Goal: Task Accomplishment & Management: Use online tool/utility

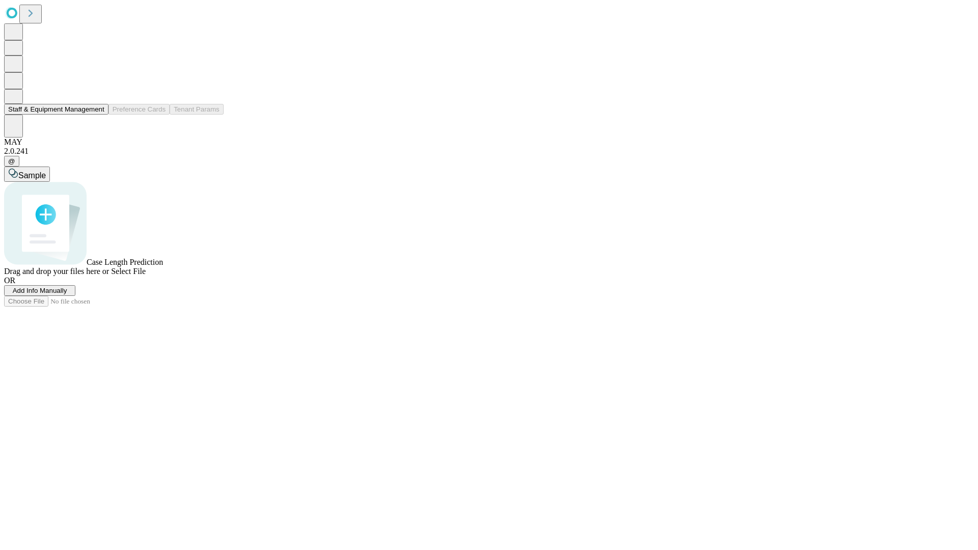
click at [97, 115] on button "Staff & Equipment Management" at bounding box center [56, 109] width 104 height 11
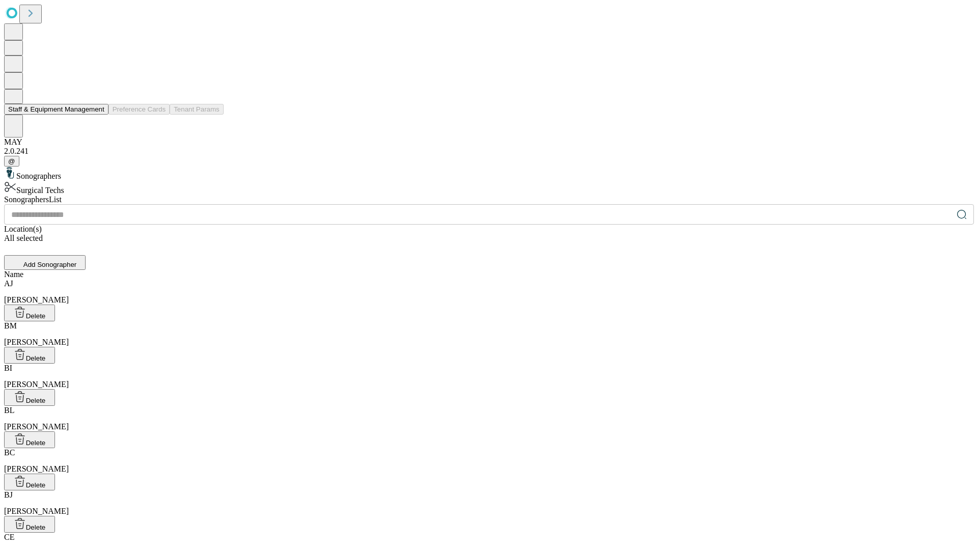
click at [97, 115] on button "Staff & Equipment Management" at bounding box center [56, 109] width 104 height 11
